Goal: Find specific page/section: Locate a particular part of the current website

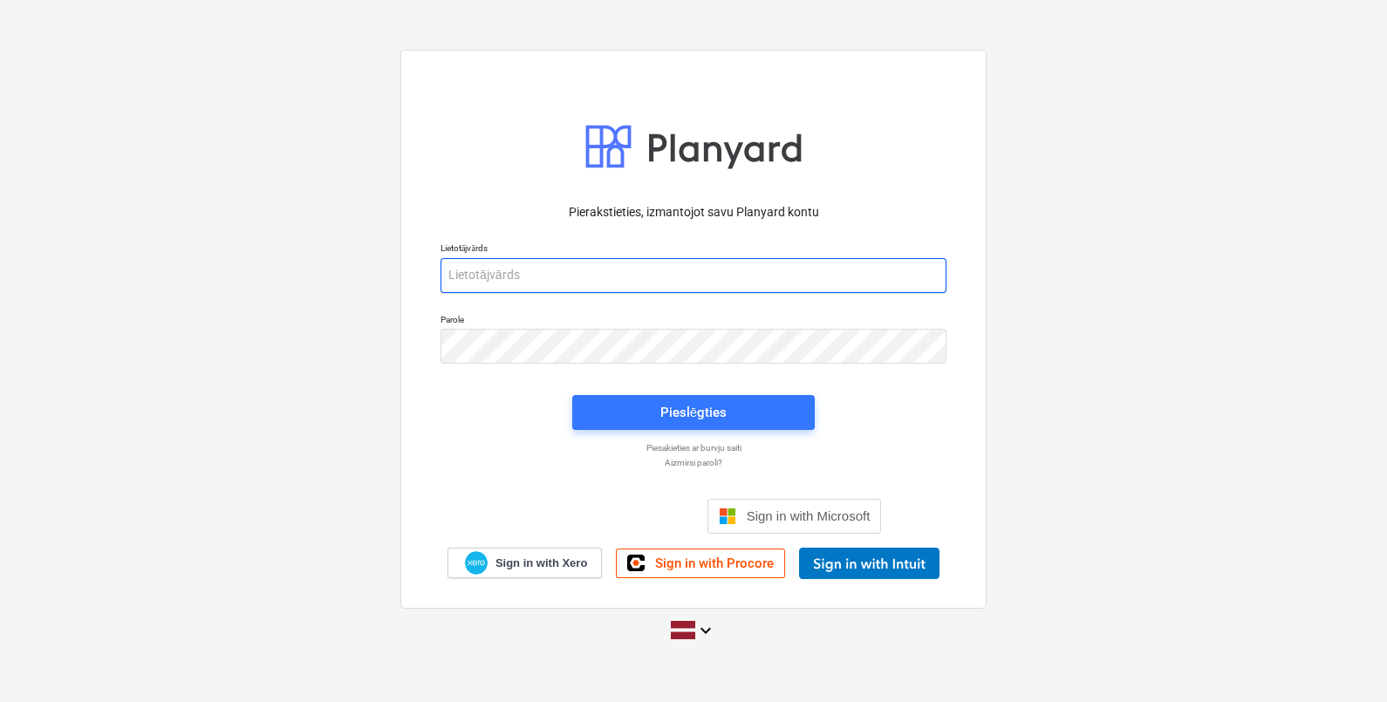
type input "martins.kulis@bonava.com"
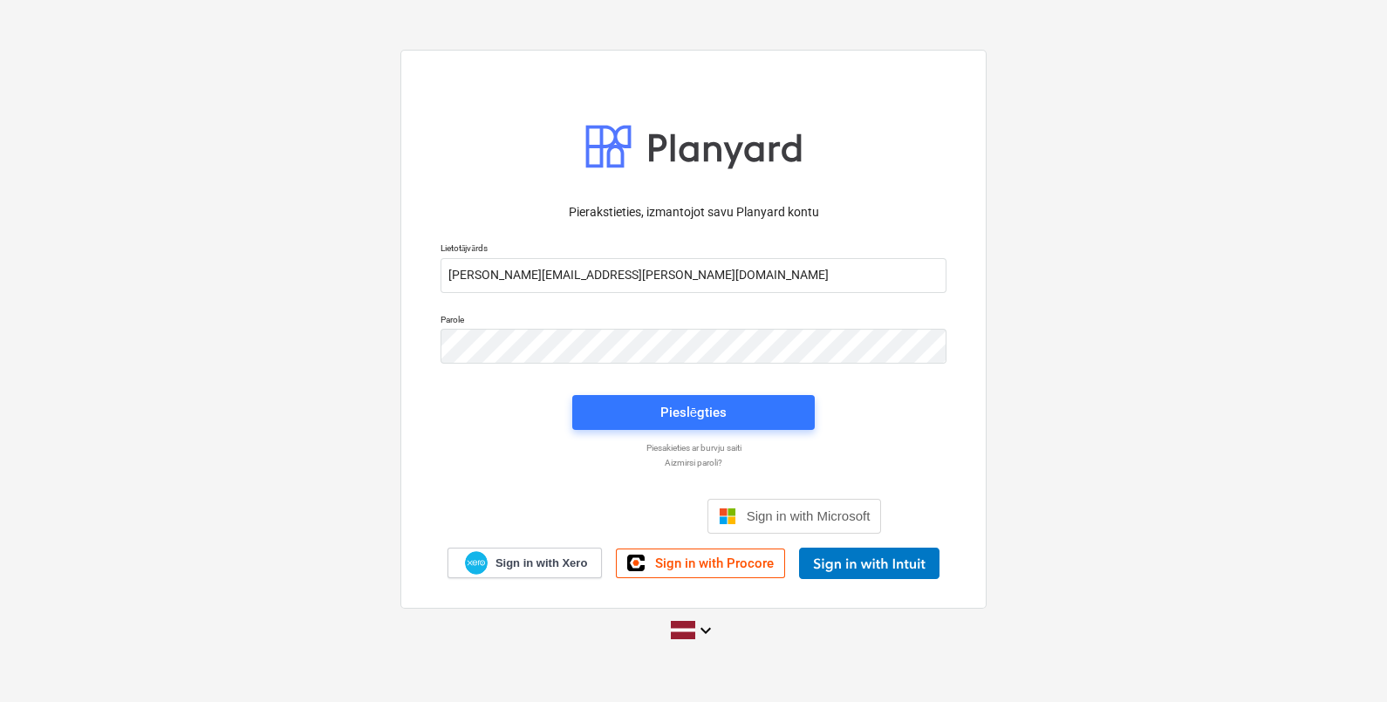
click at [681, 402] on div "Pieslēgties" at bounding box center [694, 412] width 66 height 23
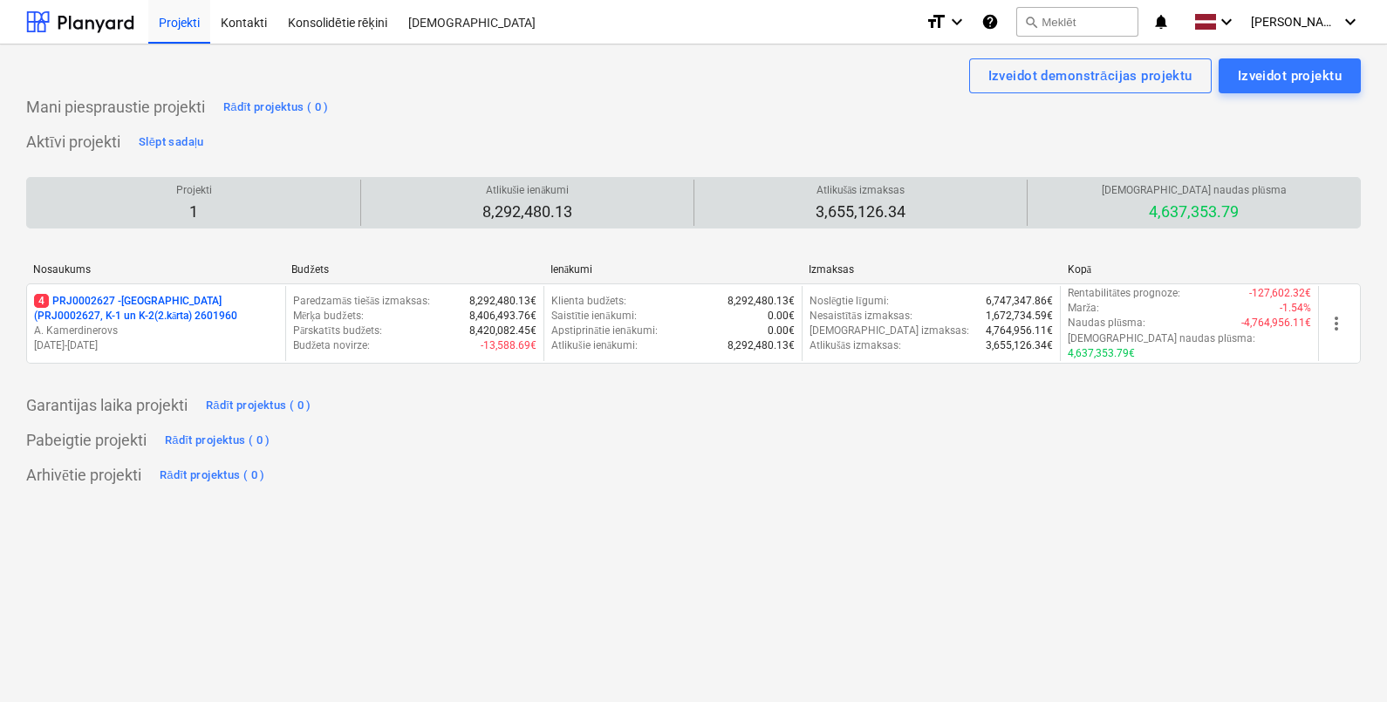
click at [553, 205] on p "8,292,480.13" at bounding box center [528, 212] width 90 height 21
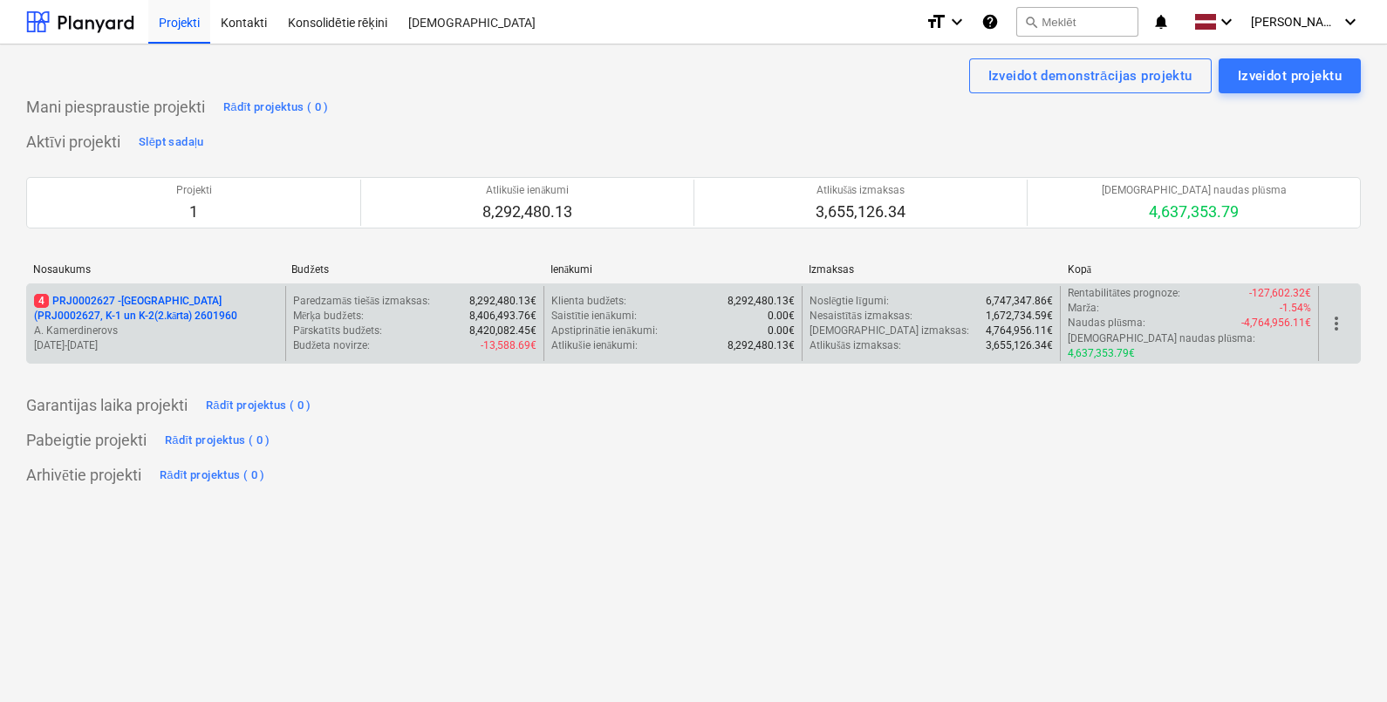
click at [187, 297] on p "4 PRJ0002627 - Tumes iela (PRJ0002627, K-1 un K-2(2.kārta) 2601960" at bounding box center [156, 309] width 244 height 30
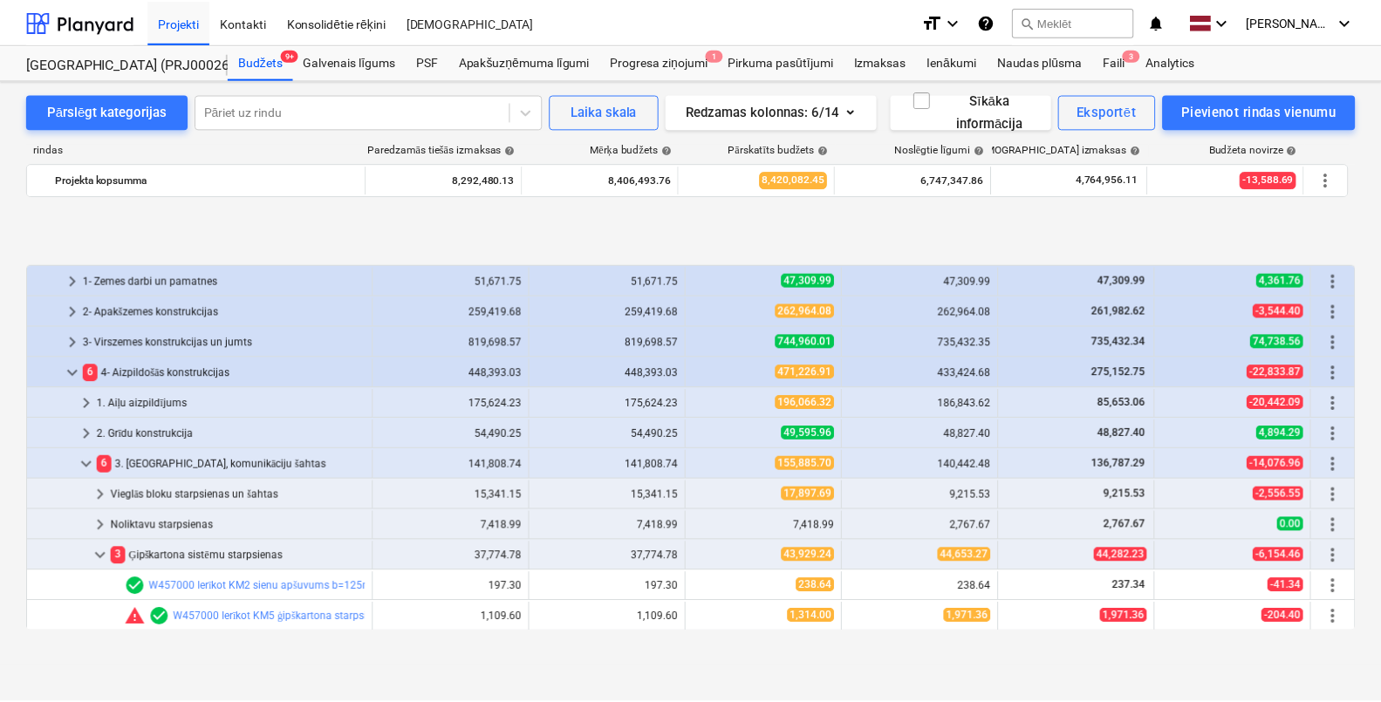
scroll to position [108, 0]
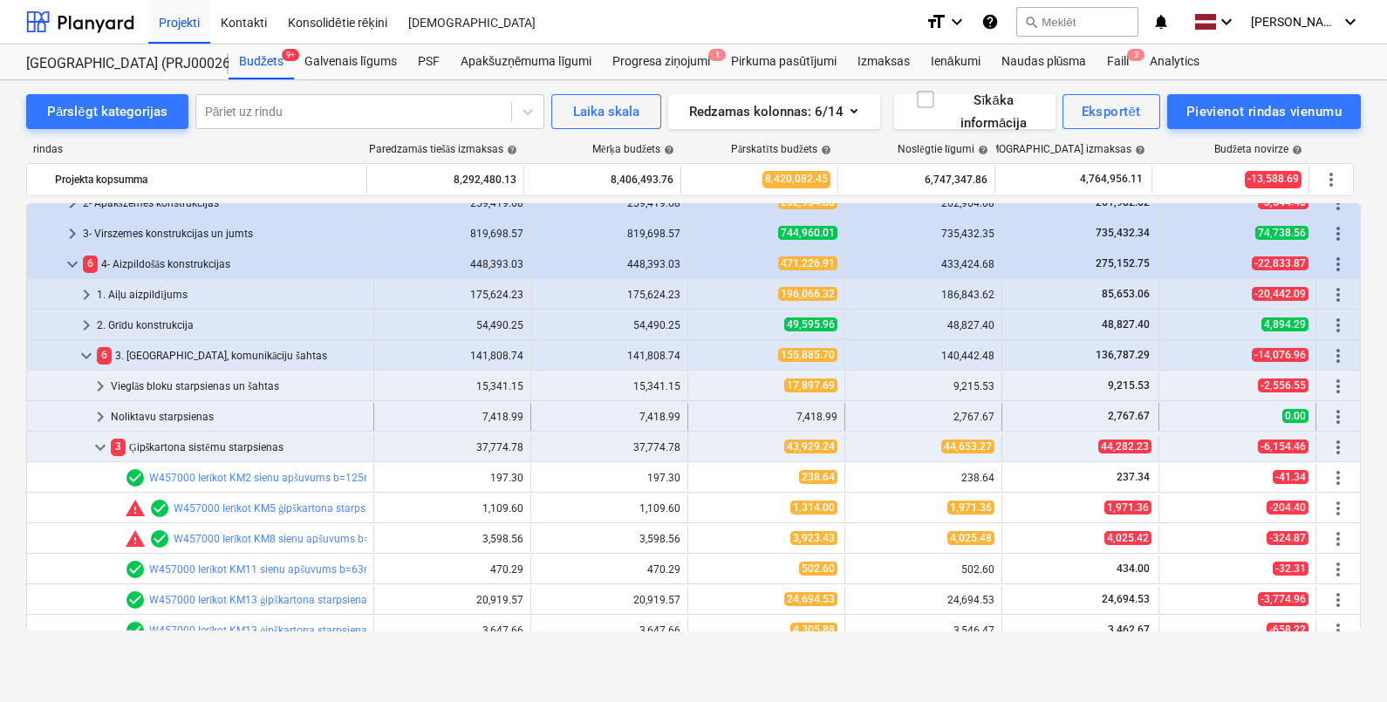
click at [113, 416] on div "Noliktavu starpsienas" at bounding box center [239, 417] width 256 height 28
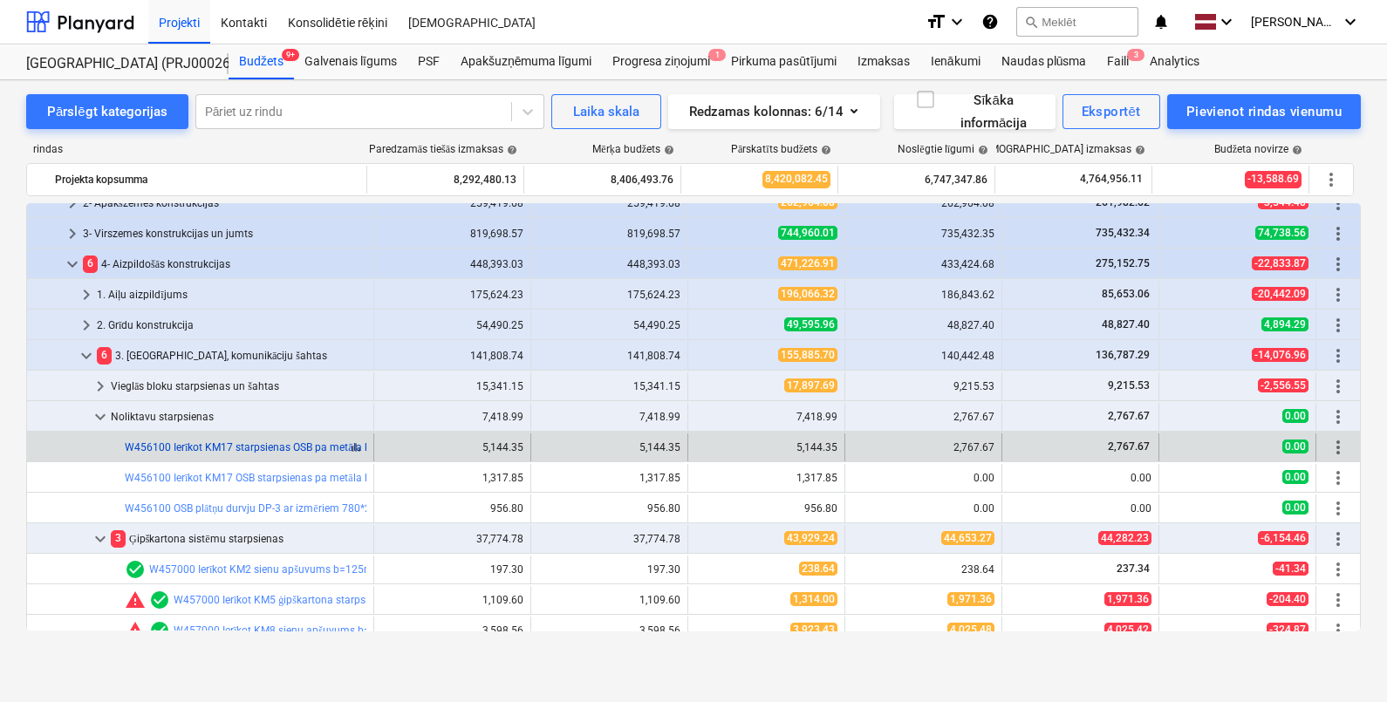
click at [192, 442] on link "W456100 Ierīkot KM17 starpsienas OSB pa metāla karkasu, apšūtas abpusēji ar 1 k…" at bounding box center [438, 448] width 626 height 12
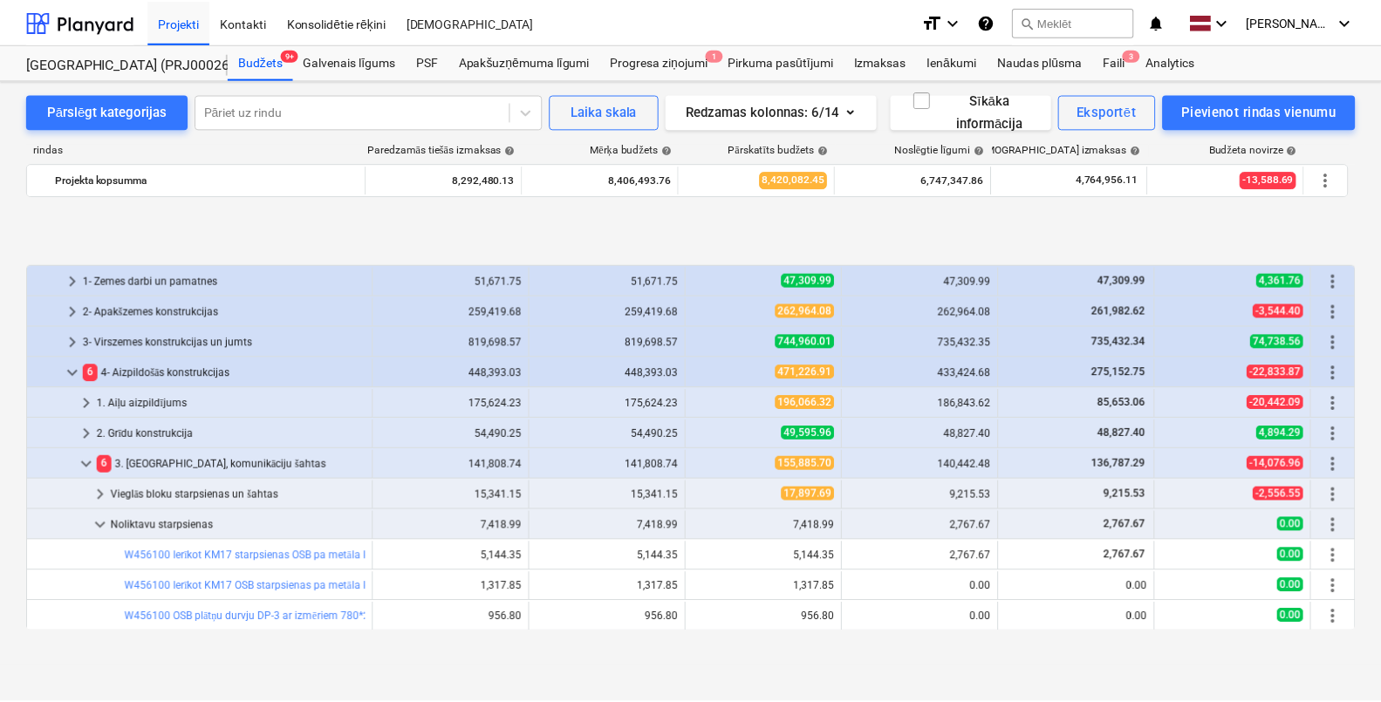
scroll to position [108, 0]
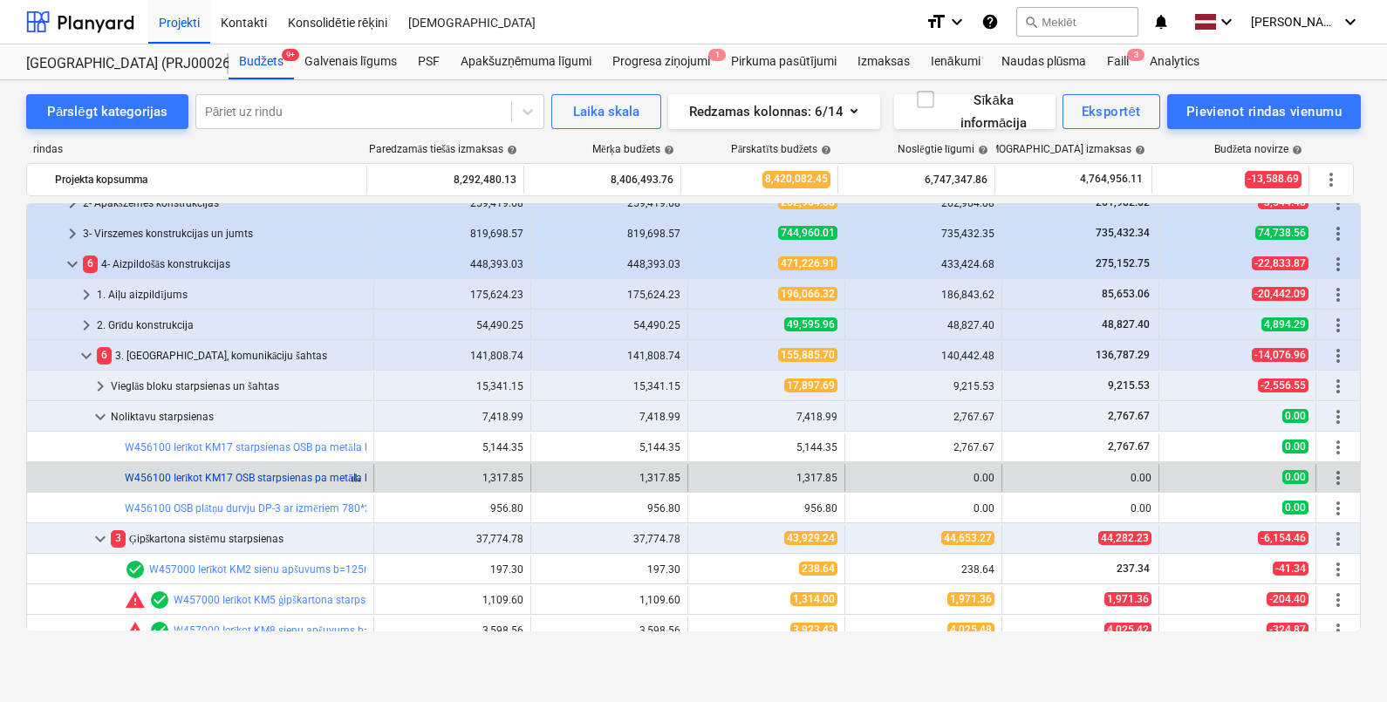
click at [209, 474] on link "W456100 Ierīkot KM17 OSB starpsienas pa metāla karkasu, apšūtas ar 1 kārtu [PER…" at bounding box center [348, 478] width 447 height 12
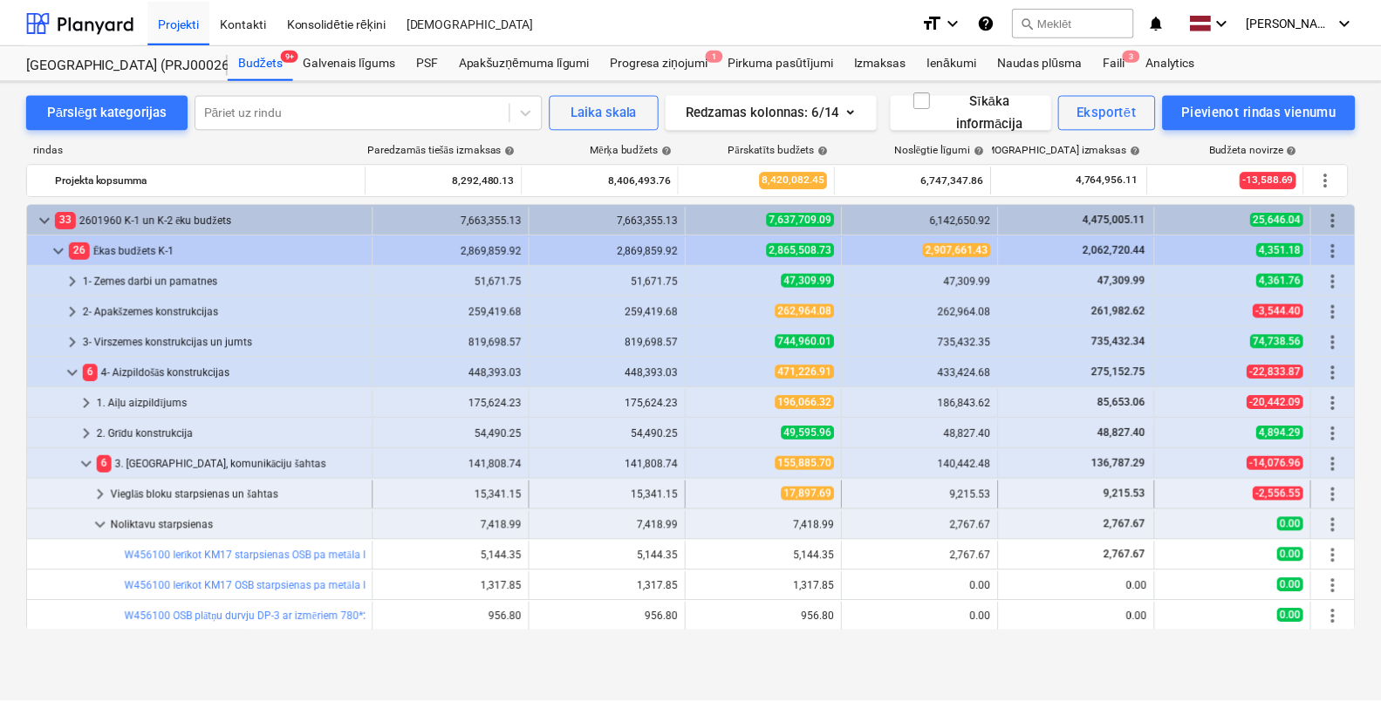
scroll to position [108, 0]
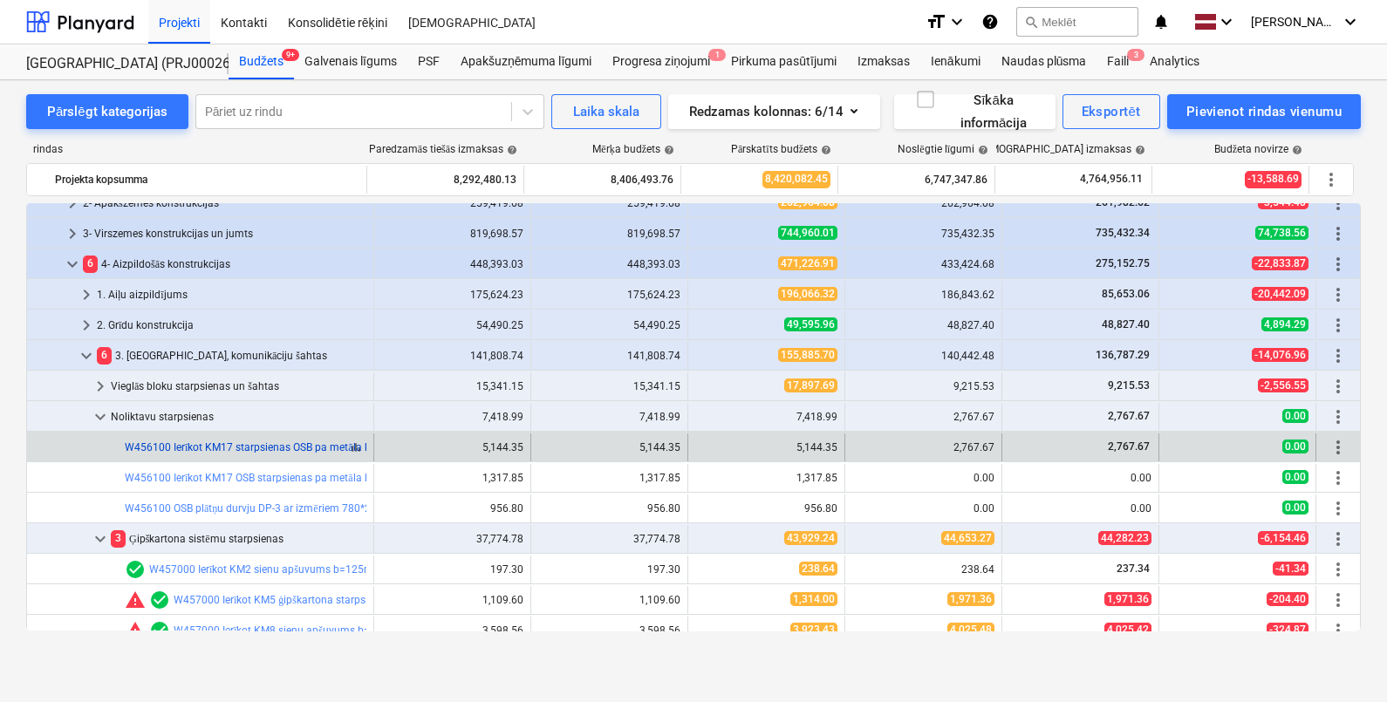
click at [204, 447] on link "W456100 Ierīkot KM17 starpsienas OSB pa metāla karkasu, apšūtas abpusēji ar 1 k…" at bounding box center [438, 448] width 626 height 12
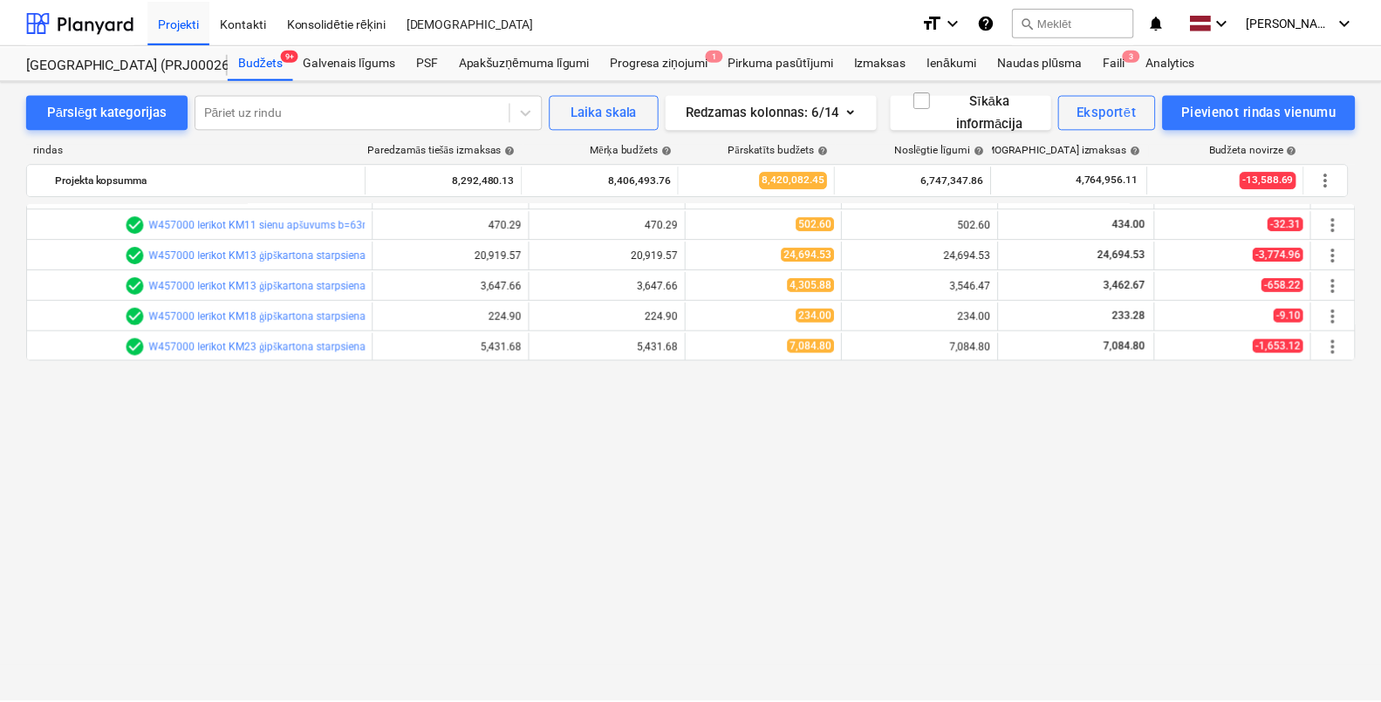
scroll to position [217, 0]
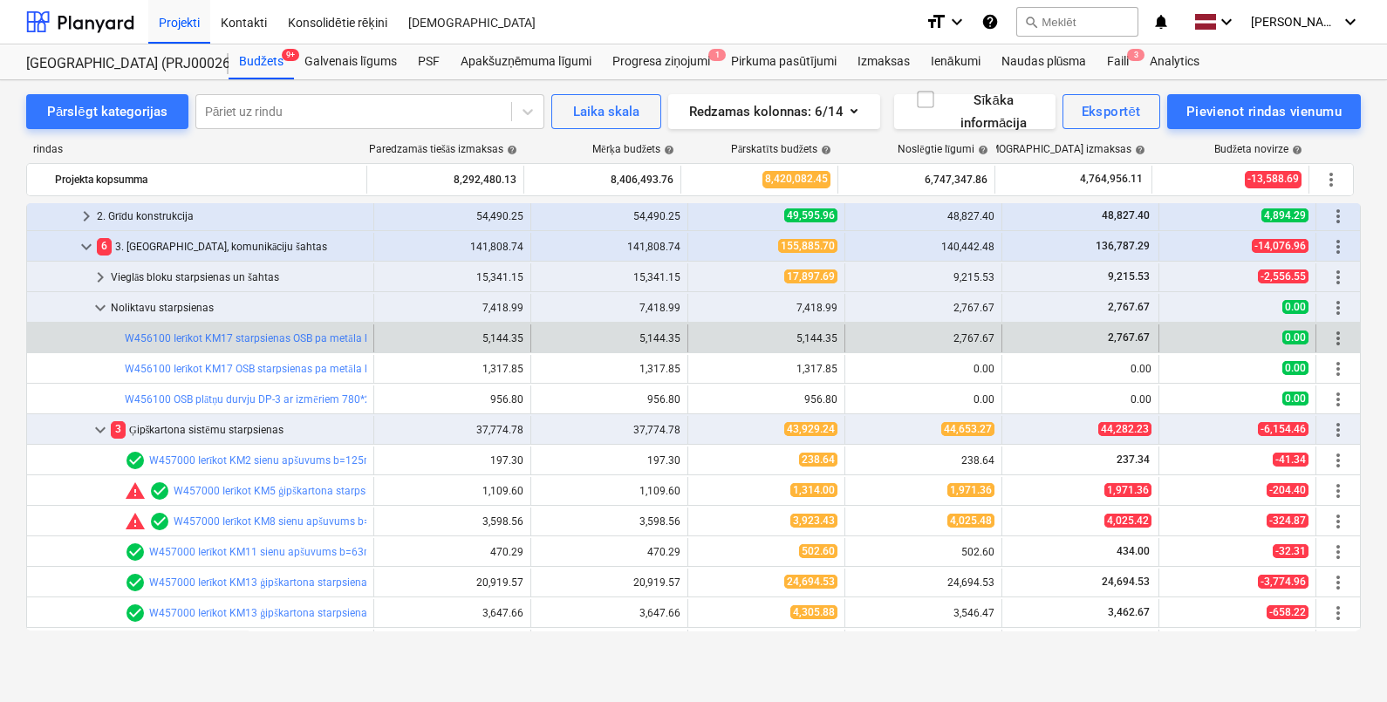
click at [284, 345] on div "bar_chart W456100 Ierīkot KM17 starpsienas OSB pa metāla karkasu, apšūtas abpus…" at bounding box center [246, 339] width 242 height 28
click at [279, 335] on link "W456100 Ierīkot KM17 starpsienas OSB pa metāla karkasu, apšūtas abpusēji ar 1 k…" at bounding box center [438, 338] width 626 height 12
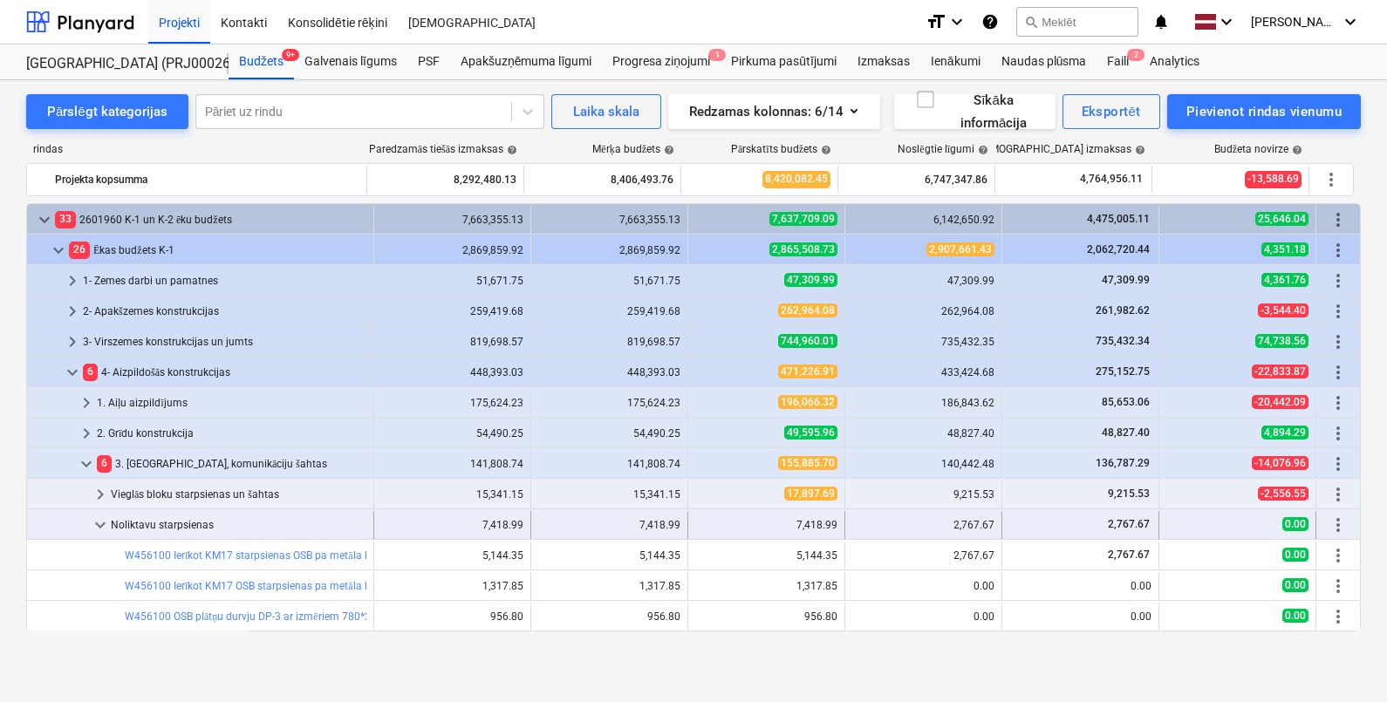
scroll to position [217, 0]
